Goal: Task Accomplishment & Management: Manage account settings

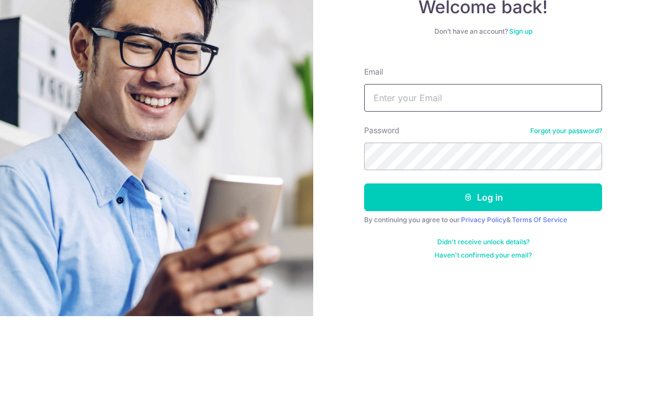
type input "[EMAIL_ADDRESS][DOMAIN_NAME]"
click at [483, 262] on button "Log in" at bounding box center [483, 276] width 238 height 28
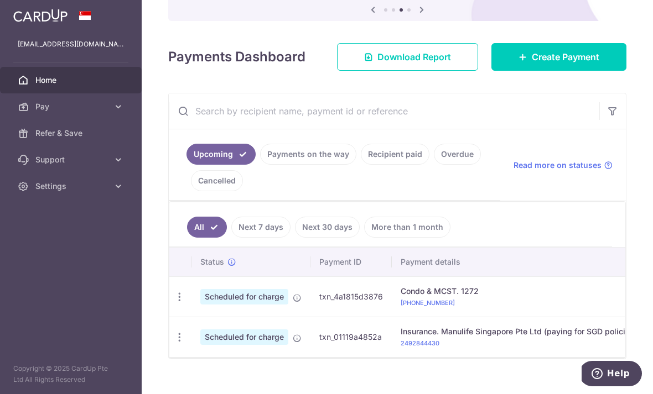
click at [293, 300] on span at bounding box center [297, 296] width 9 height 9
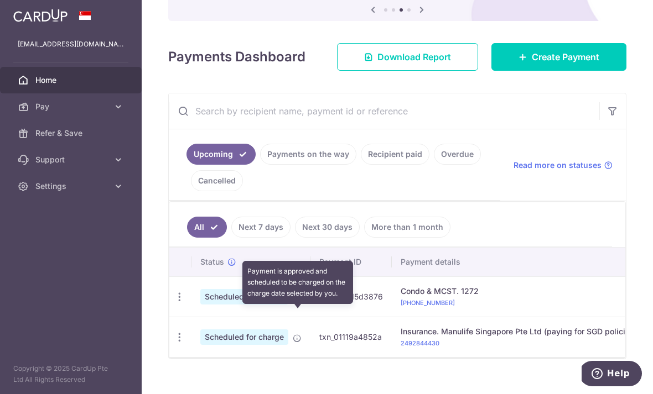
click at [401, 308] on p "[PHONE_NUMBER]" at bounding box center [519, 302] width 236 height 11
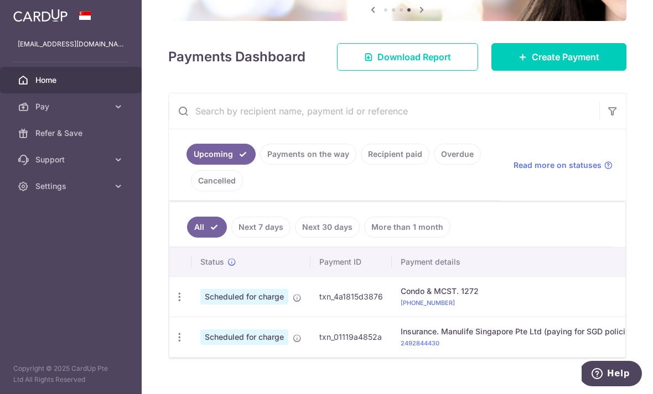
click at [174, 303] on icon "button" at bounding box center [180, 298] width 12 height 12
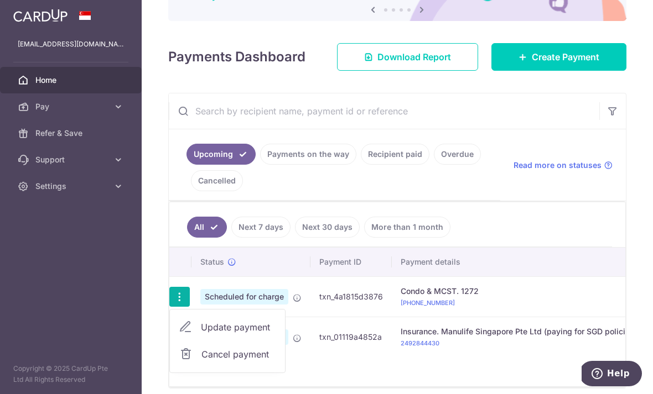
click at [279, 314] on div at bounding box center [326, 197] width 653 height 394
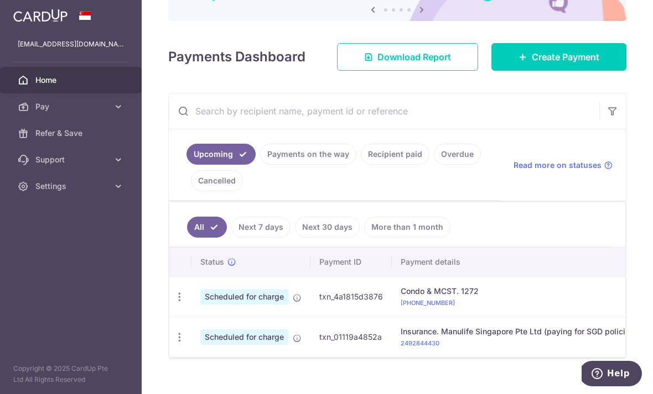
click at [169, 308] on div "Update payment Cancel payment" at bounding box center [179, 297] width 20 height 20
click at [174, 303] on icon "button" at bounding box center [180, 298] width 12 height 12
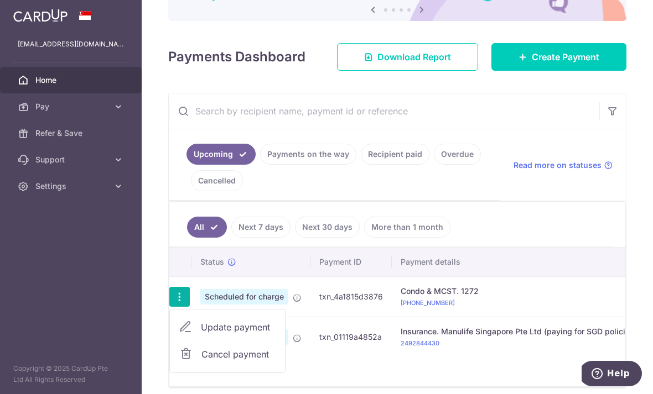
click at [201, 334] on span "Update payment" at bounding box center [238, 327] width 75 height 13
radio input "true"
type input "912.88"
type input "[DATE]"
type input "[PHONE_NUMBER]"
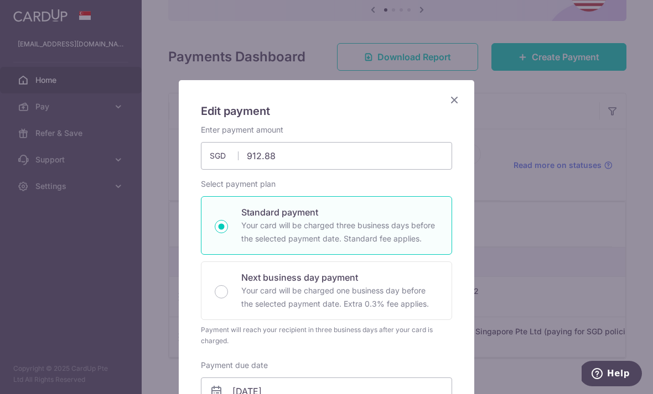
click at [454, 103] on icon "Close" at bounding box center [454, 100] width 13 height 14
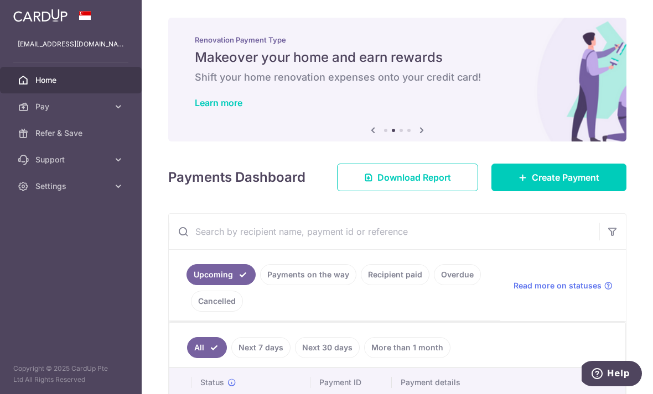
scroll to position [-5, 0]
